Goal: Find specific page/section: Find specific page/section

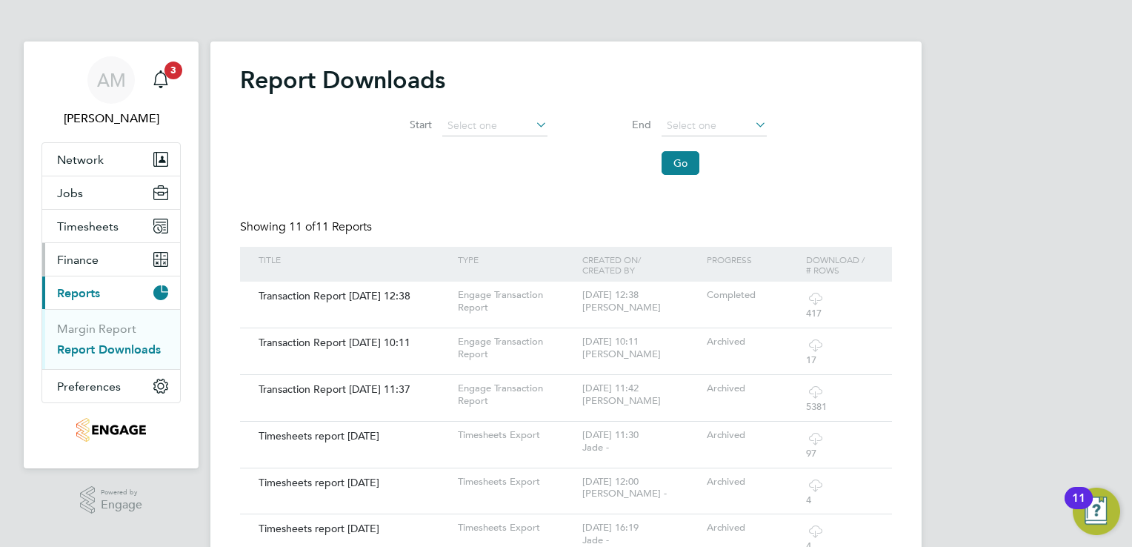
click at [92, 259] on span "Finance" at bounding box center [77, 260] width 41 height 14
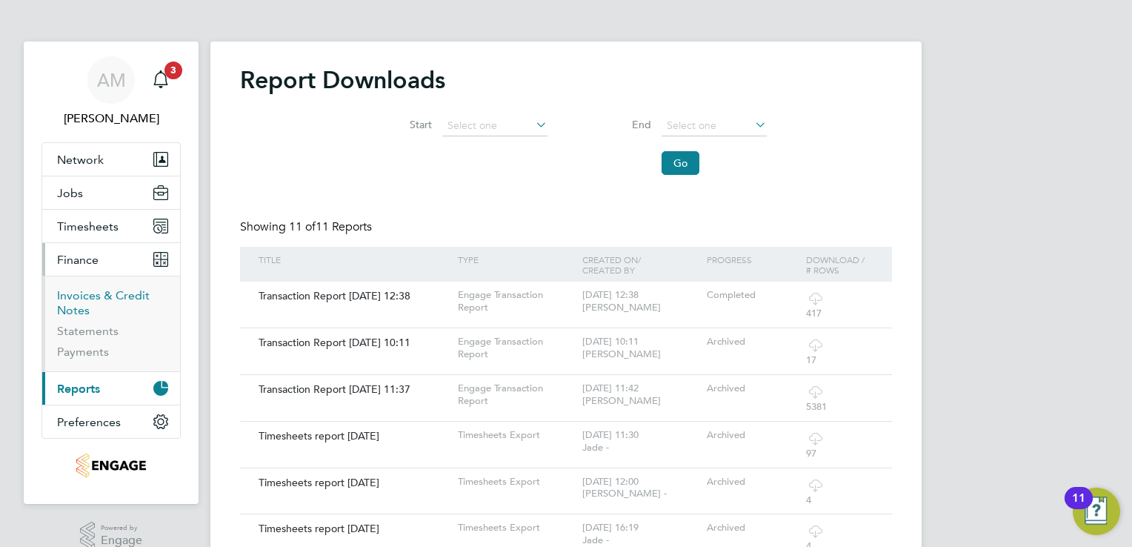
click at [81, 293] on link "Invoices & Credit Notes" at bounding box center [103, 302] width 93 height 29
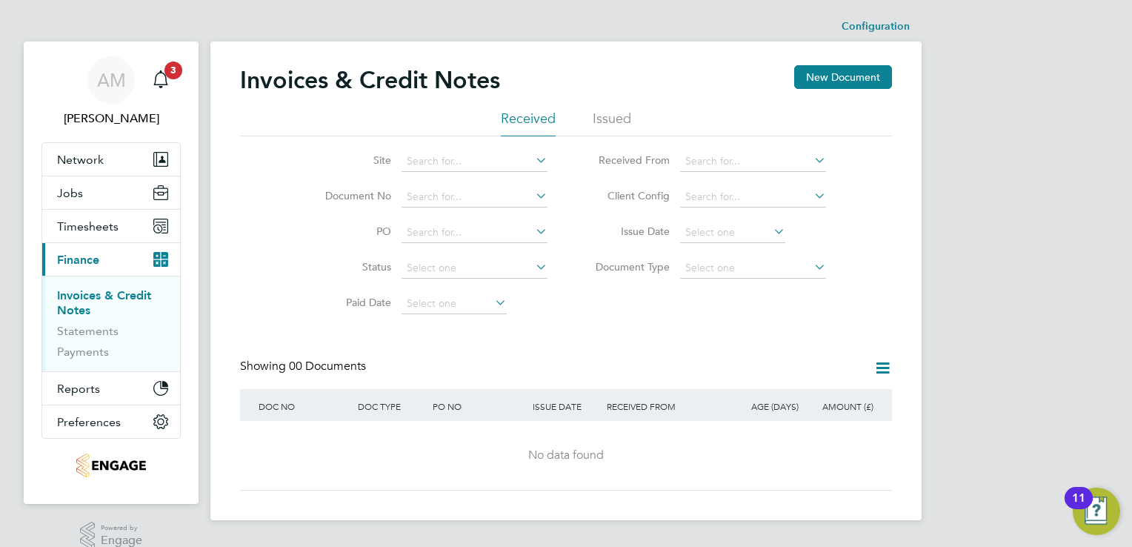
click at [626, 120] on li "Issued" at bounding box center [612, 123] width 39 height 27
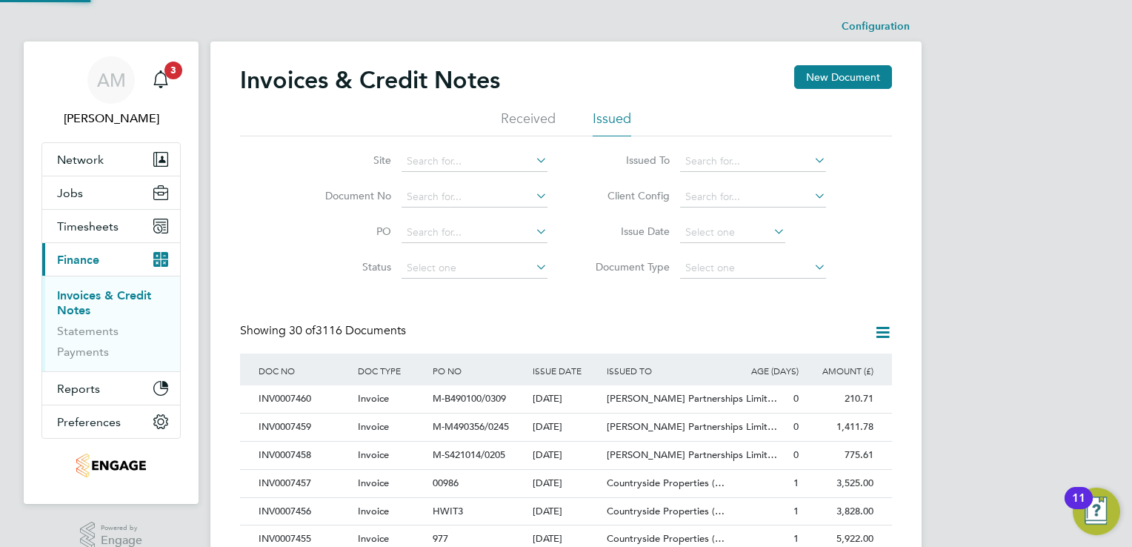
click at [811, 158] on icon at bounding box center [811, 160] width 0 height 21
click at [744, 281] on li "Vistry Group Plc" at bounding box center [778, 282] width 196 height 20
type input "Vistry Group Plc"
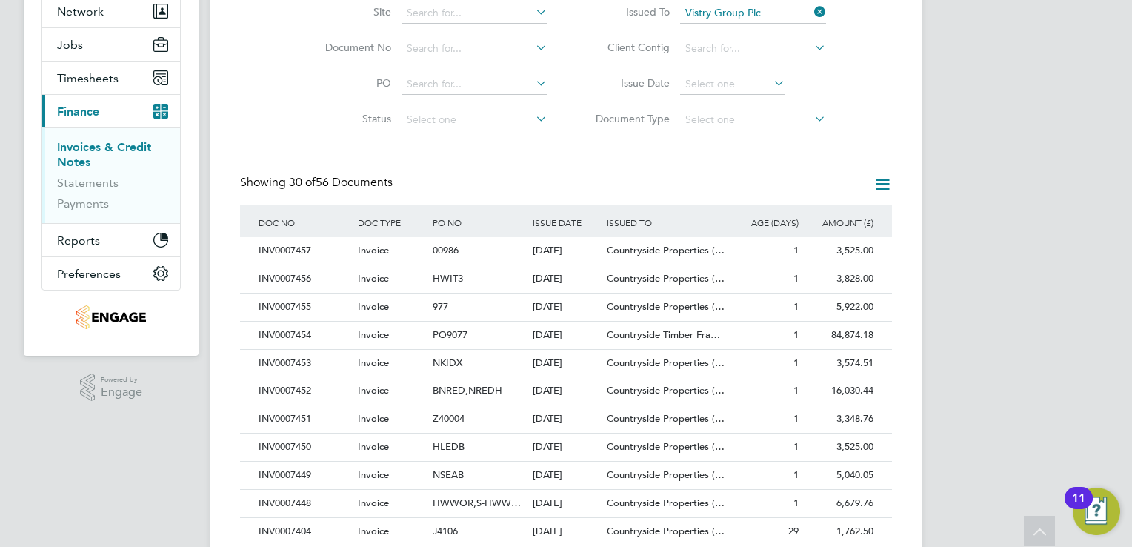
click at [884, 182] on icon at bounding box center [882, 184] width 19 height 19
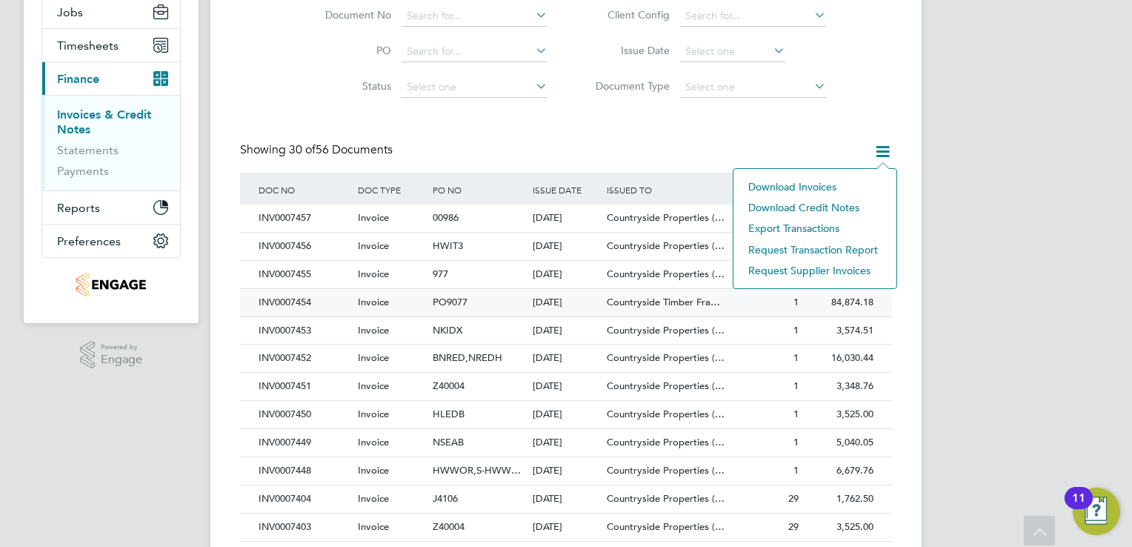
click at [625, 304] on span "Countryside Timber Fra…" at bounding box center [663, 302] width 113 height 13
